Goal: Task Accomplishment & Management: Use online tool/utility

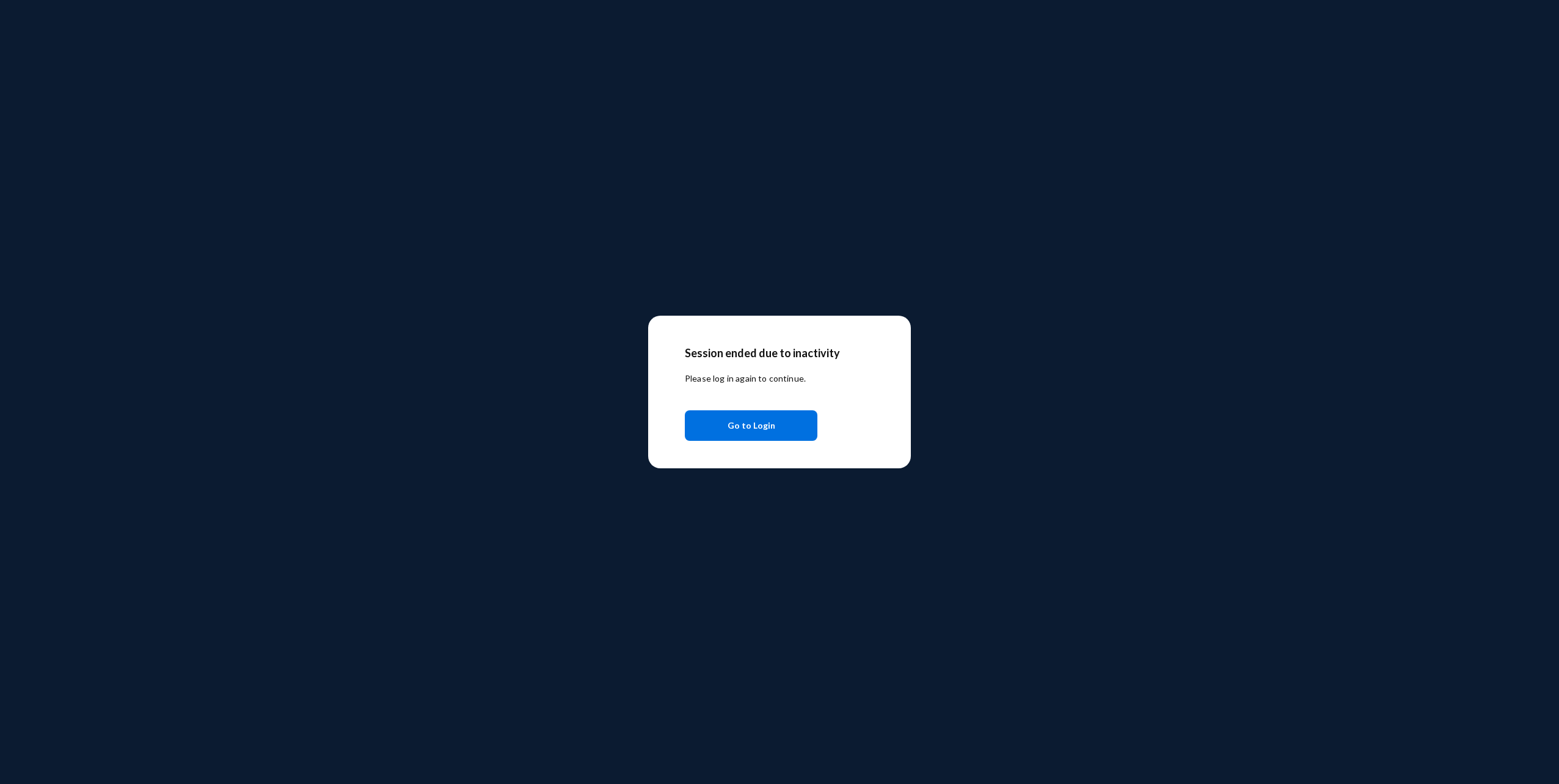
click at [741, 427] on span "Go to Login" at bounding box center [751, 425] width 48 height 22
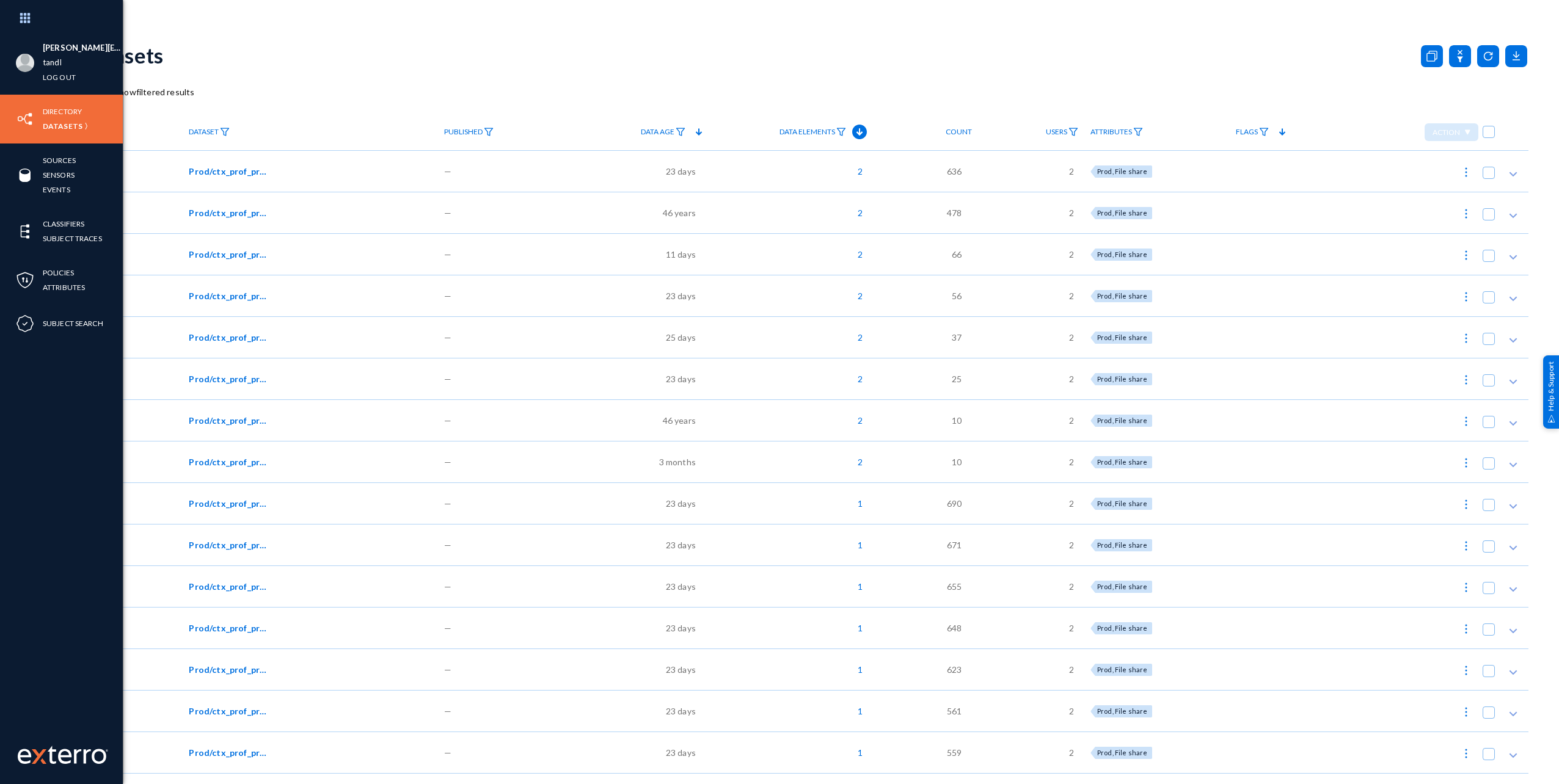
drag, startPoint x: 53, startPoint y: 162, endPoint x: 108, endPoint y: 130, distance: 63.6
click at [53, 162] on link "Sources" at bounding box center [59, 161] width 33 height 14
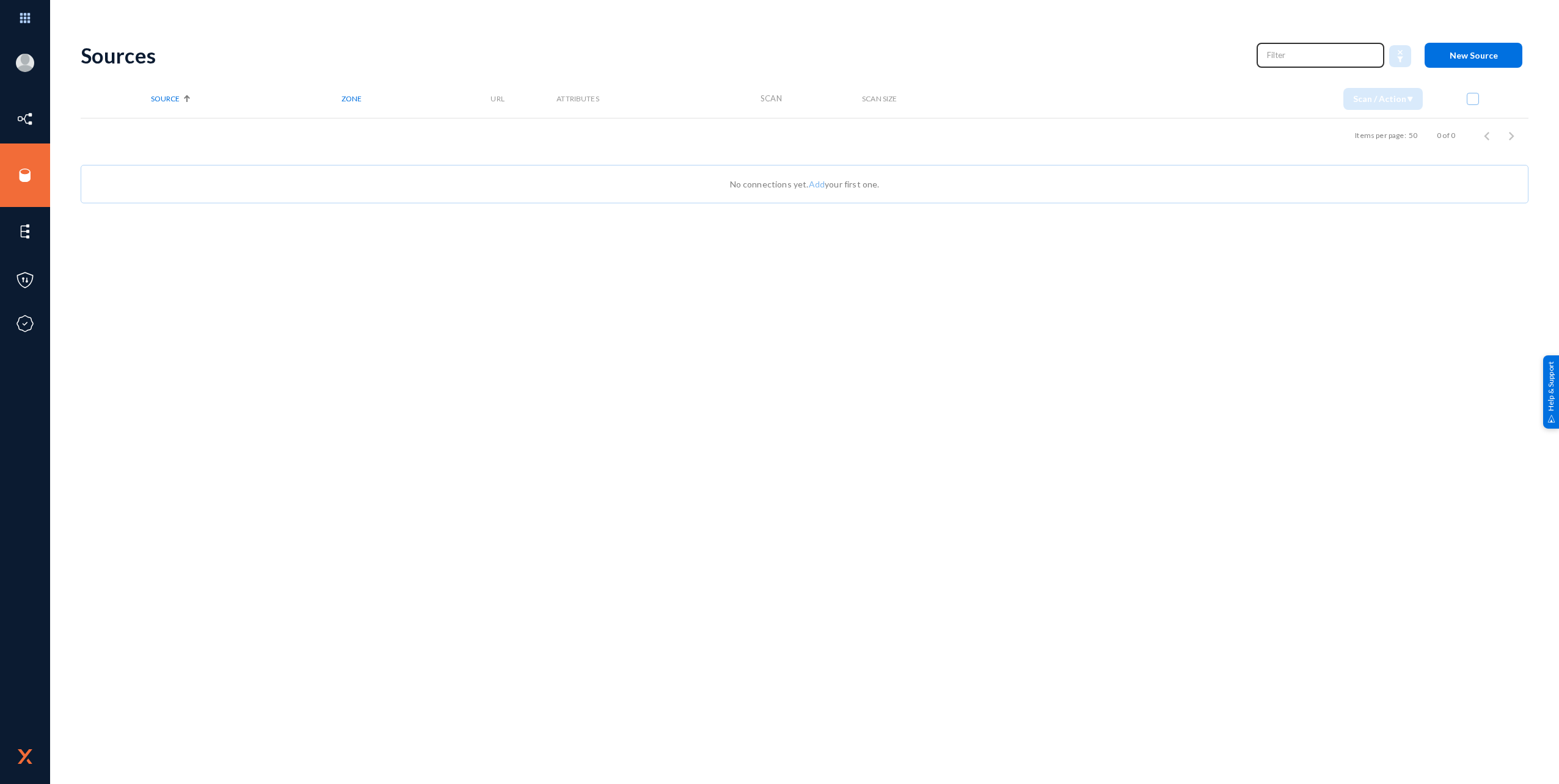
click at [1284, 51] on input "text" at bounding box center [1320, 55] width 107 height 19
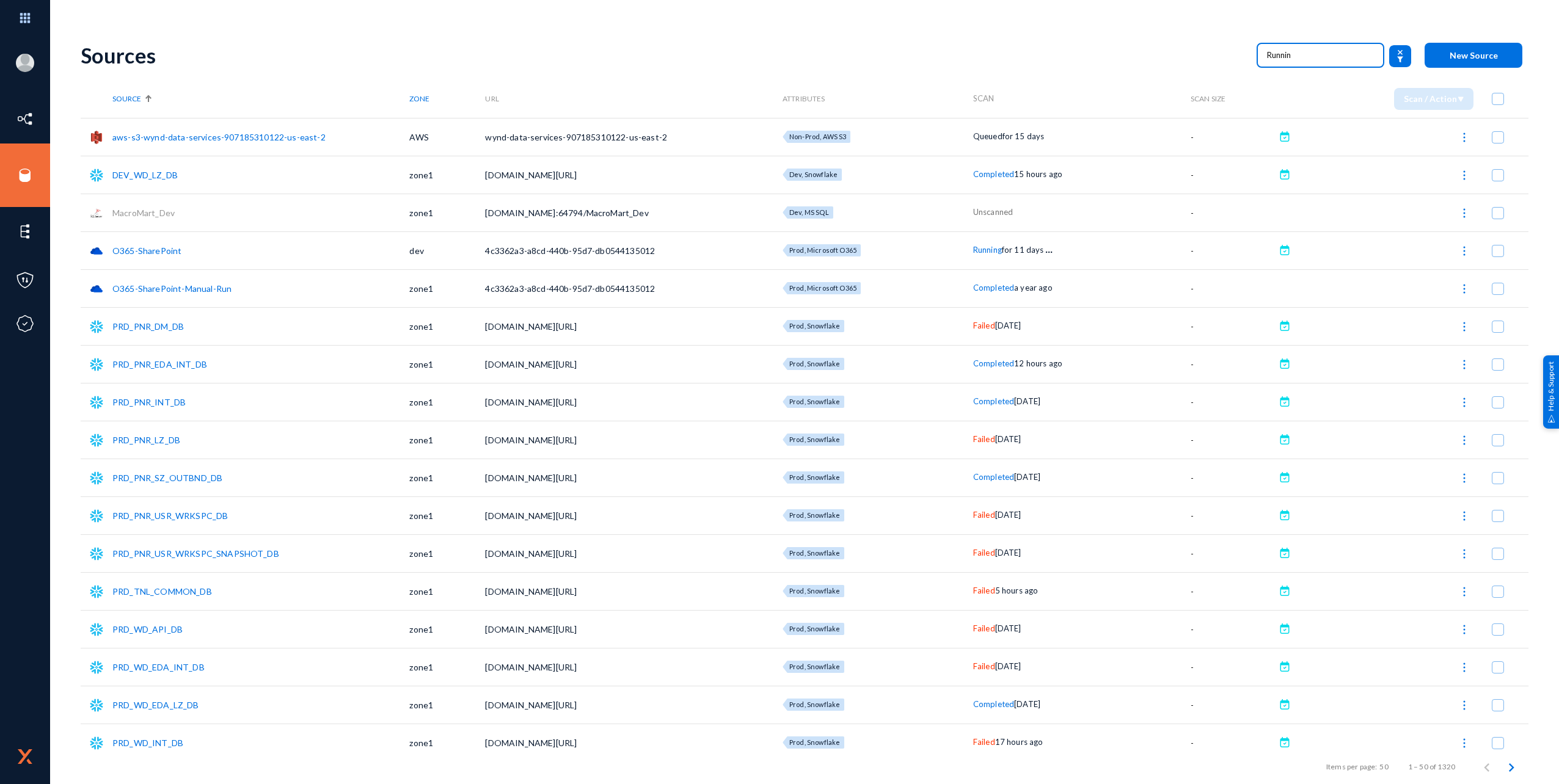
type input "Running"
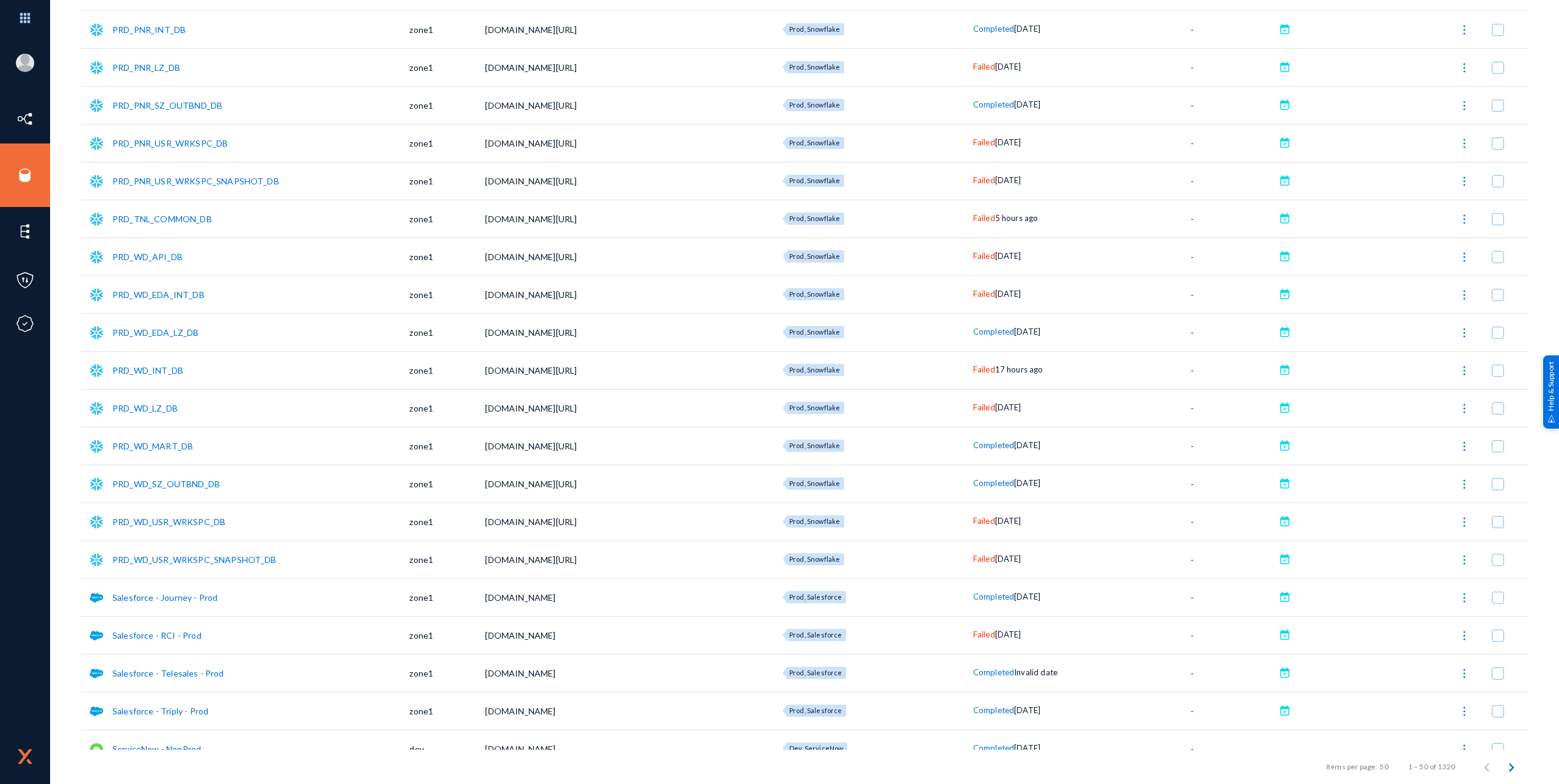
scroll to position [427, 0]
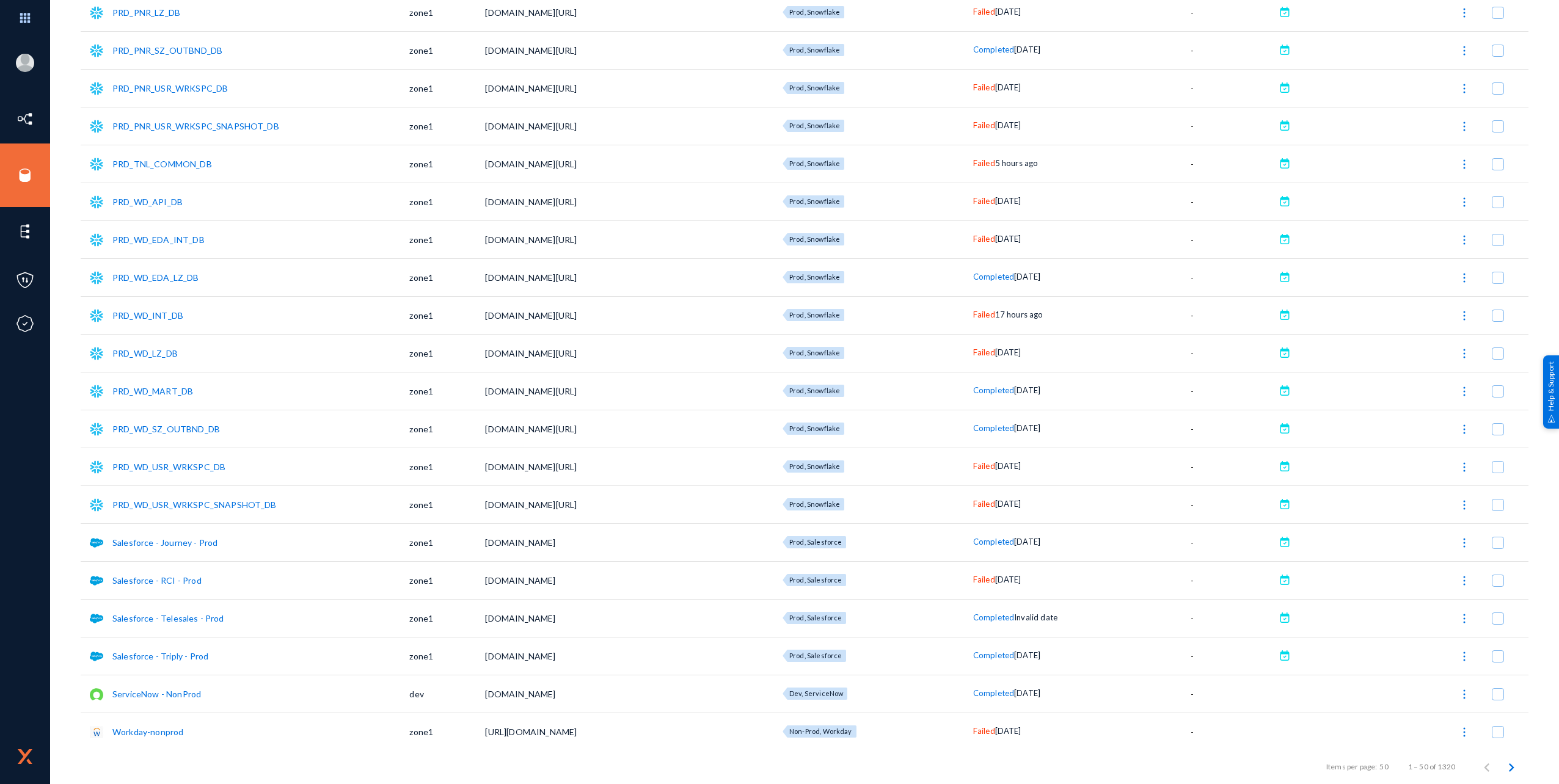
click at [977, 314] on span "Failed" at bounding box center [984, 314] width 22 height 10
click at [1454, 316] on div at bounding box center [780, 392] width 1559 height 784
click at [1458, 316] on img at bounding box center [1464, 316] width 12 height 12
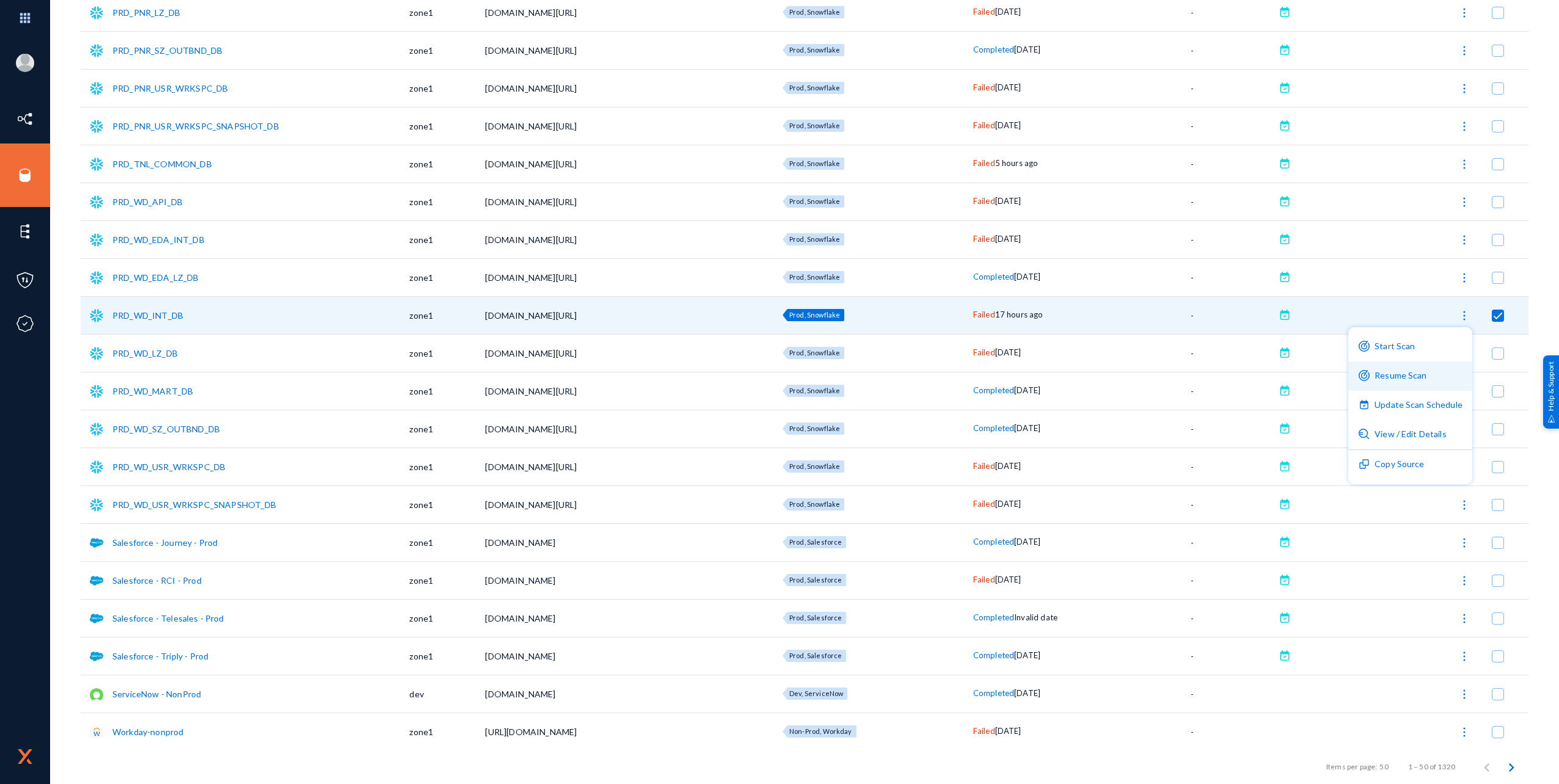
click at [1415, 388] on button "Resume Scan" at bounding box center [1410, 377] width 124 height 30
checkbox input "false"
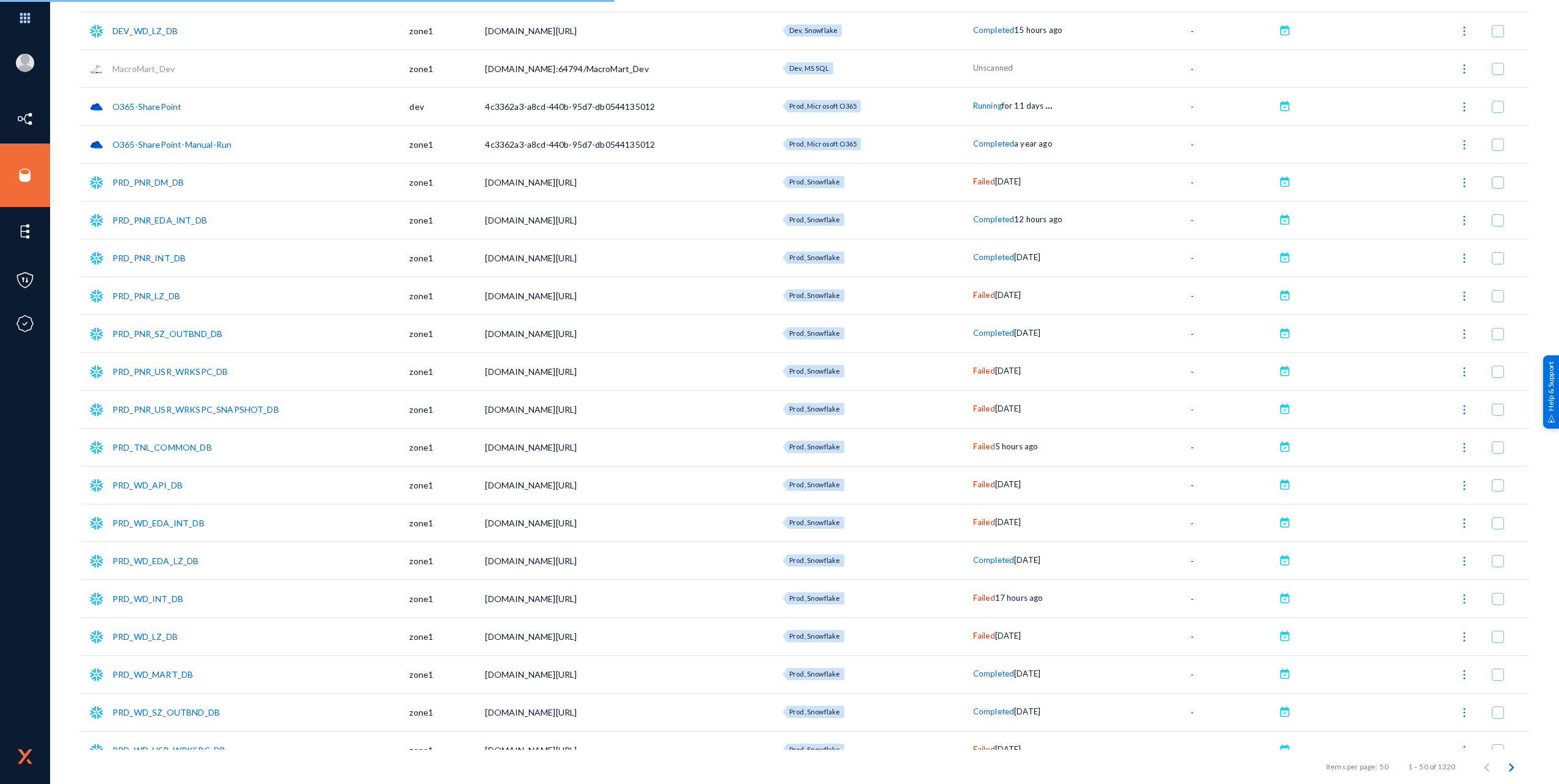
scroll to position [0, 0]
